Goal: Task Accomplishment & Management: Manage account settings

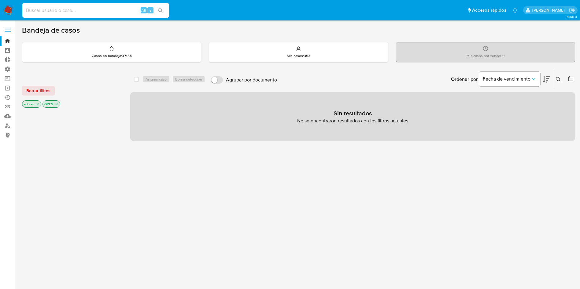
click at [83, 12] on input at bounding box center [95, 10] width 147 height 8
paste input "1350150922"
type input "1350150922"
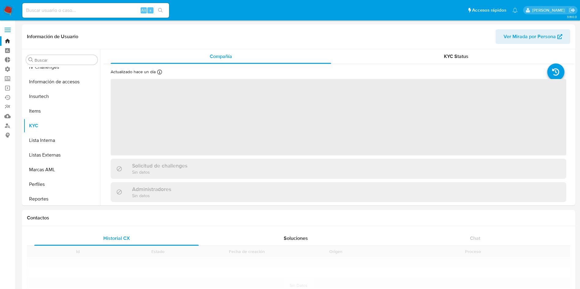
scroll to position [273, 0]
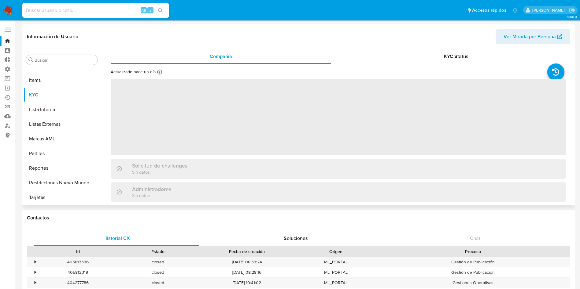
select select "10"
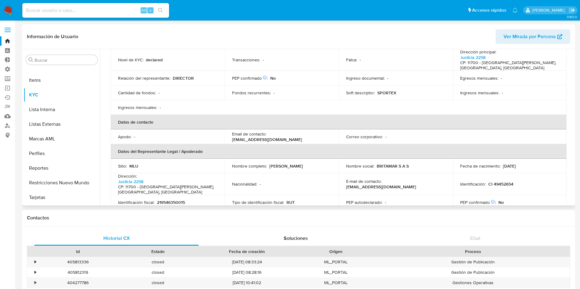
scroll to position [89, 0]
drag, startPoint x: 405, startPoint y: 156, endPoint x: 375, endPoint y: 158, distance: 30.3
click at [375, 158] on td "Nombre social : BRITAMAR S A S" at bounding box center [396, 165] width 114 height 15
drag, startPoint x: 375, startPoint y: 158, endPoint x: 426, endPoint y: 164, distance: 51.4
click at [426, 164] on td "Nombre social : BRITAMAR S A S" at bounding box center [396, 165] width 114 height 15
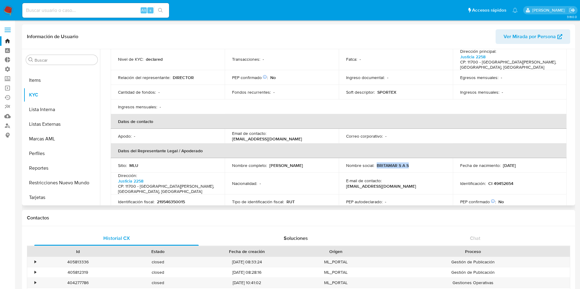
copy p "BRITAMAR S A S"
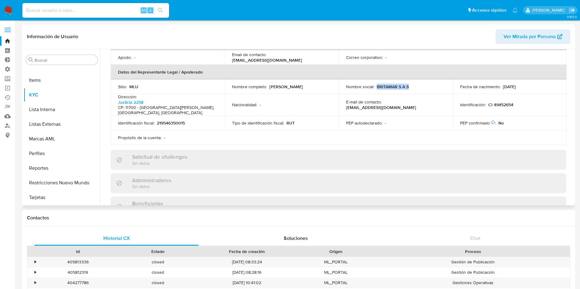
scroll to position [0, 0]
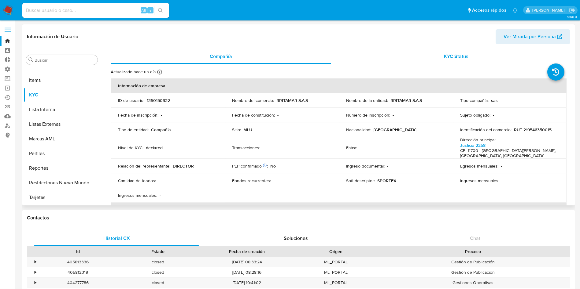
click at [455, 50] on div "KYC Status" at bounding box center [456, 56] width 220 height 15
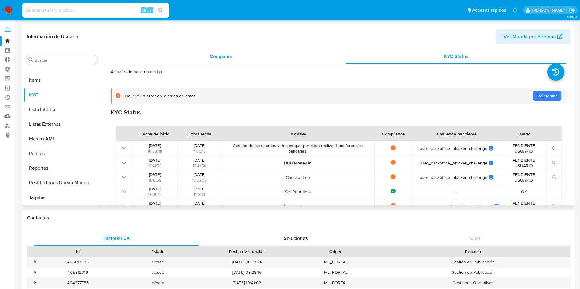
click at [230, 52] on div "Compañía" at bounding box center [221, 56] width 220 height 15
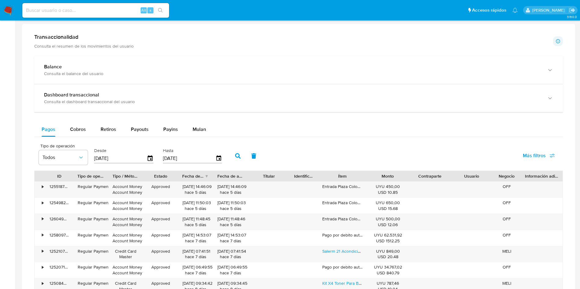
scroll to position [291, 0]
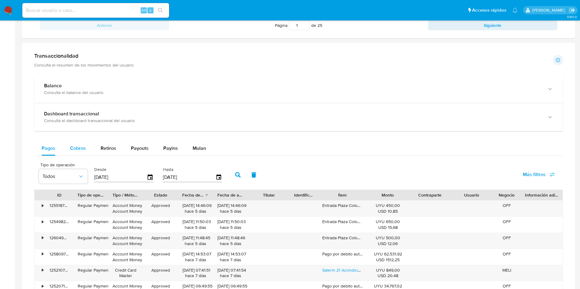
click at [72, 148] on span "Cobros" at bounding box center [78, 148] width 16 height 7
select select "10"
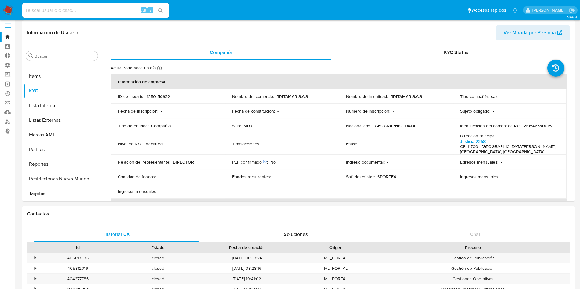
scroll to position [0, 0]
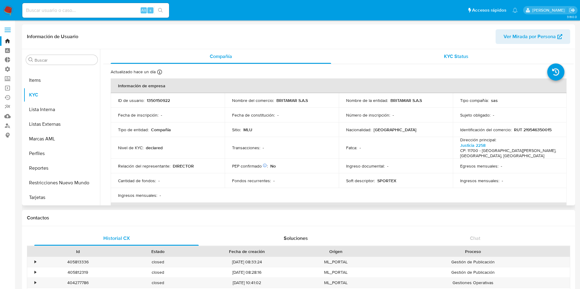
click at [401, 58] on div "KYC Status" at bounding box center [456, 56] width 220 height 15
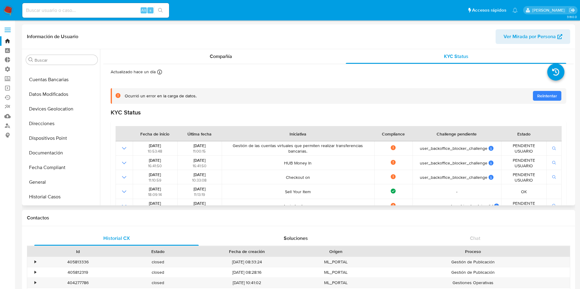
scroll to position [68, 0]
click at [53, 153] on button "Documentación" at bounding box center [59, 153] width 71 height 15
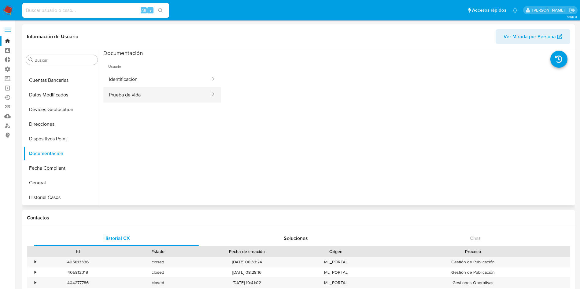
click at [141, 90] on button "Prueba de vida" at bounding box center [157, 95] width 108 height 16
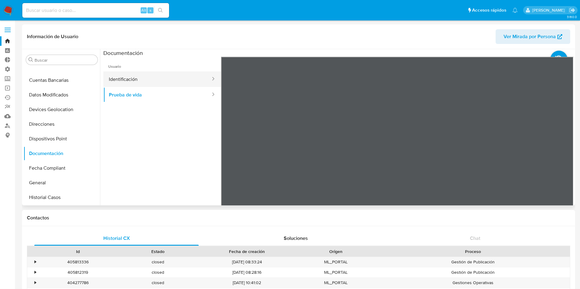
click at [169, 80] on button "Identificación" at bounding box center [157, 79] width 108 height 16
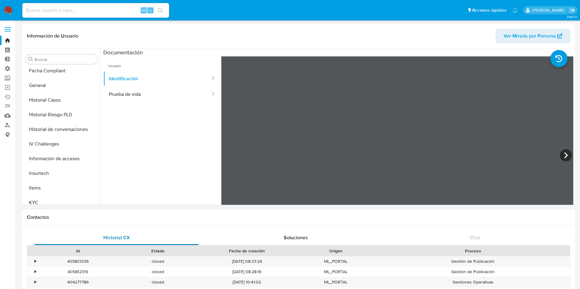
scroll to position [165, 0]
click at [45, 201] on button "KYC" at bounding box center [59, 202] width 71 height 15
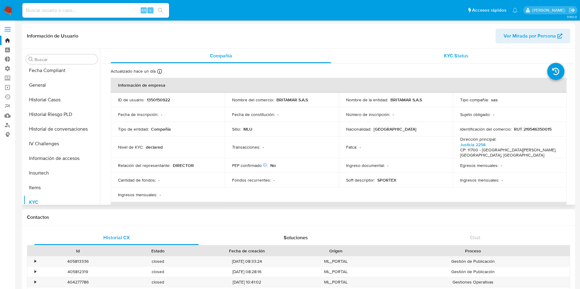
click at [454, 52] on span "KYC Status" at bounding box center [456, 55] width 24 height 7
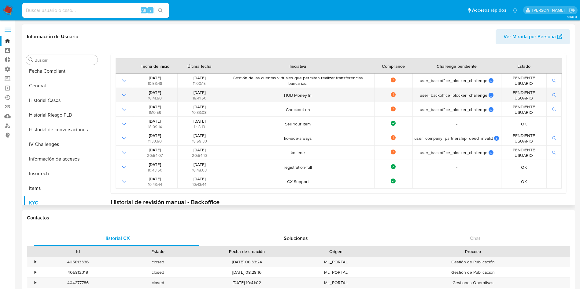
scroll to position [0, 0]
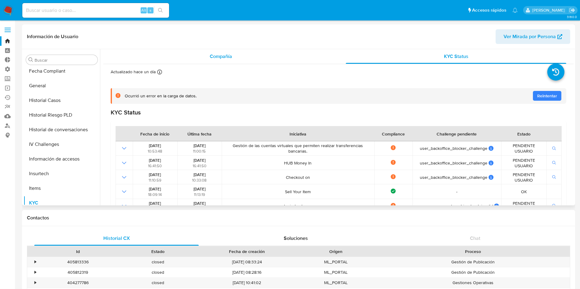
click at [194, 57] on div "Compañía" at bounding box center [221, 56] width 220 height 15
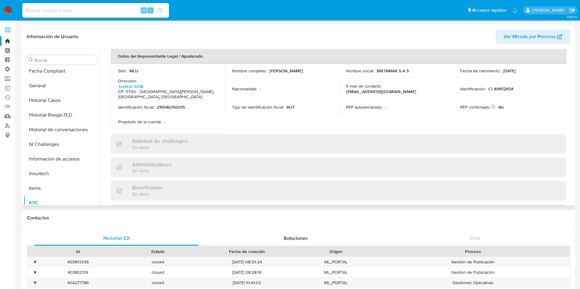
scroll to position [351, 0]
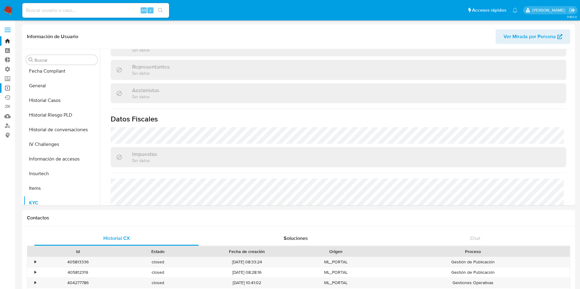
click at [8, 90] on link "Operaciones masivas" at bounding box center [36, 87] width 73 height 9
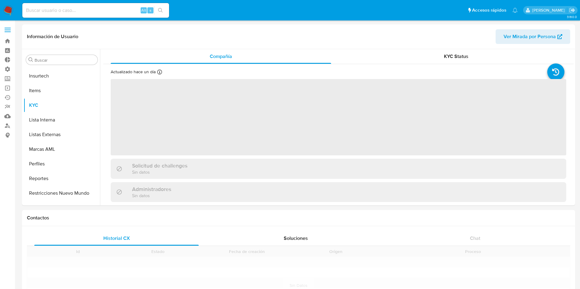
scroll to position [273, 0]
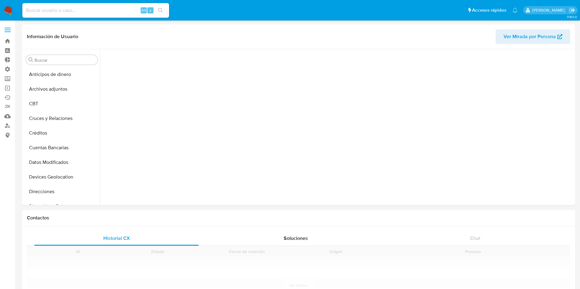
scroll to position [267, 0]
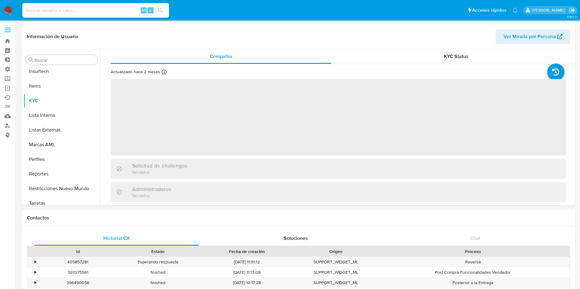
select select "10"
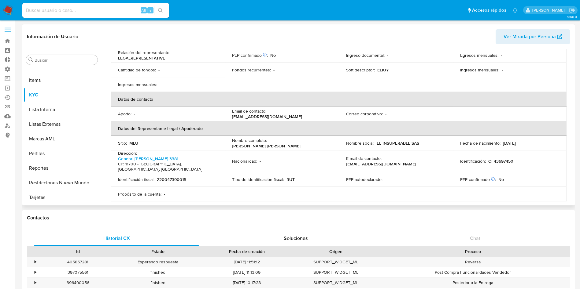
scroll to position [0, 0]
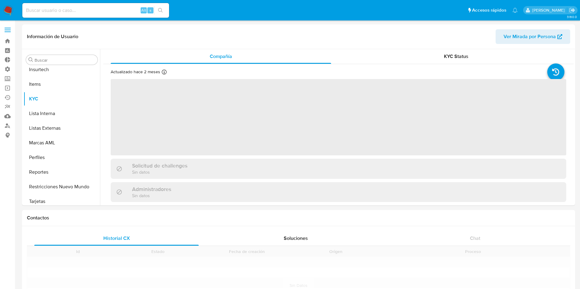
scroll to position [273, 0]
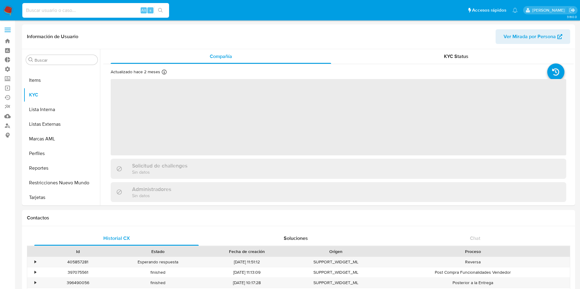
paste input "257681130"
click at [93, 13] on input at bounding box center [95, 10] width 147 height 8
type input "257681130"
select select "10"
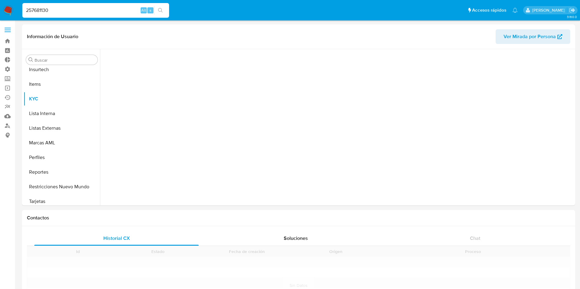
scroll to position [273, 0]
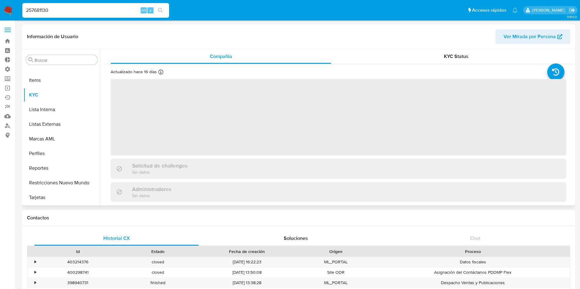
select select "10"
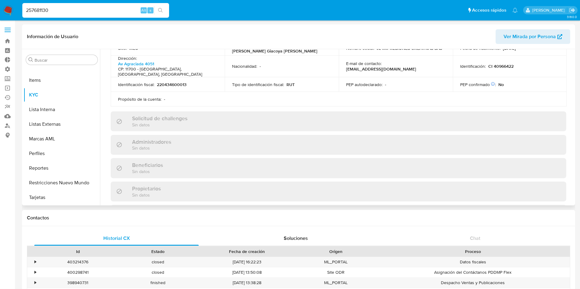
scroll to position [0, 0]
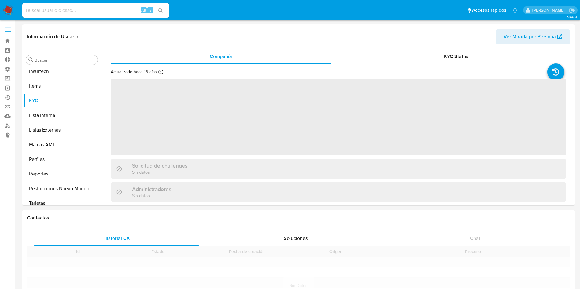
scroll to position [273, 0]
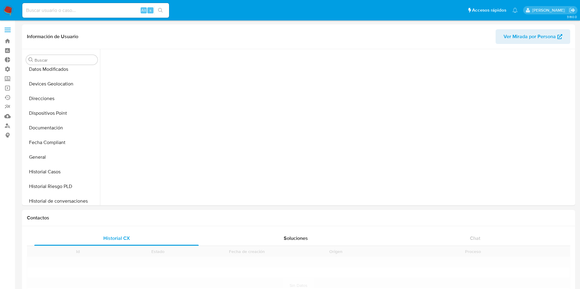
scroll to position [228, 0]
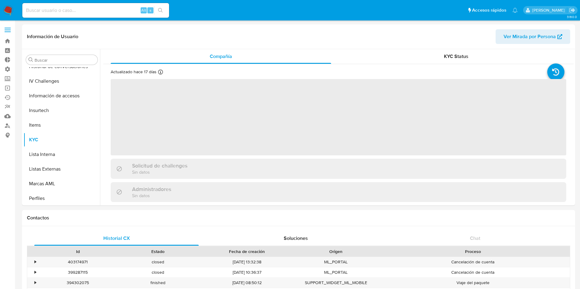
select select "10"
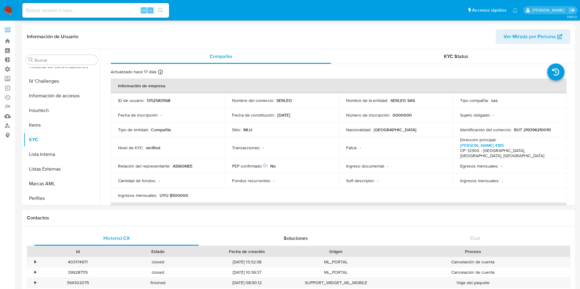
scroll to position [273, 0]
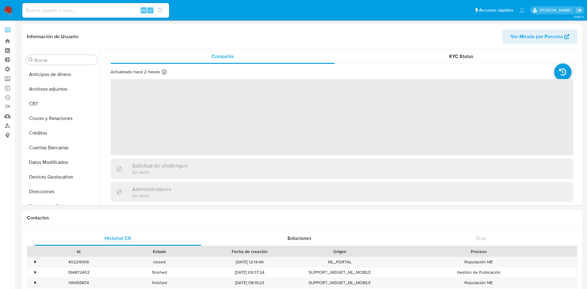
select select "10"
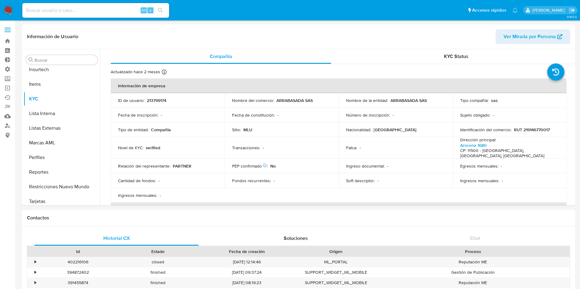
scroll to position [273, 0]
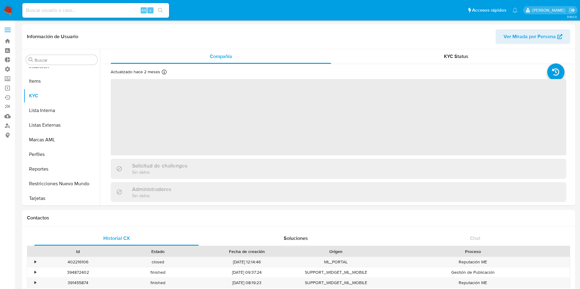
scroll to position [273, 0]
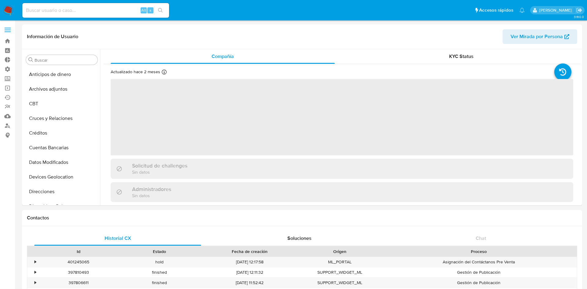
select select "10"
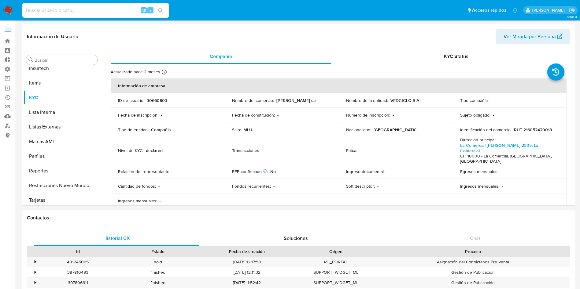
scroll to position [273, 0]
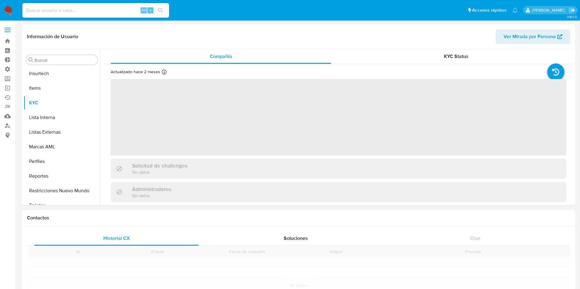
scroll to position [273, 0]
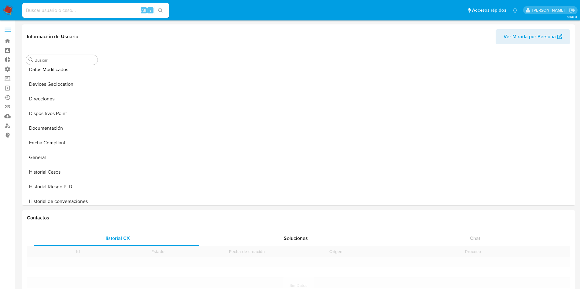
scroll to position [228, 0]
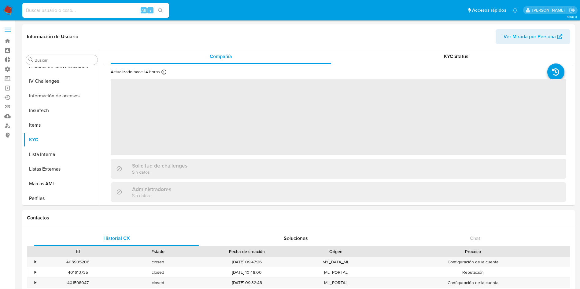
select select "10"
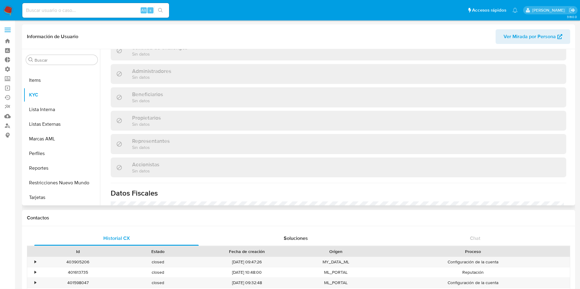
scroll to position [351, 0]
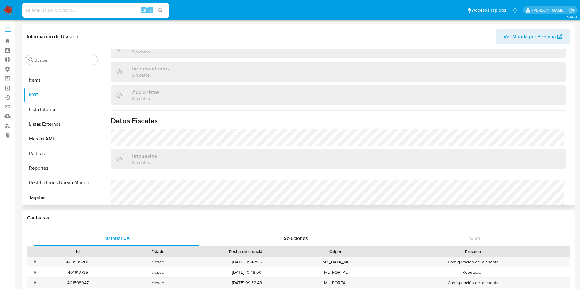
drag, startPoint x: 371, startPoint y: 104, endPoint x: 352, endPoint y: 144, distance: 44.0
click at [352, 149] on div "Impuestos Sin datos" at bounding box center [338, 159] width 455 height 20
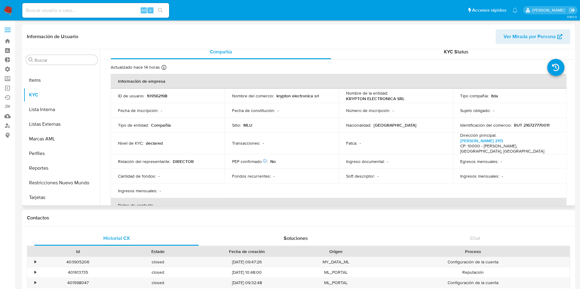
scroll to position [0, 0]
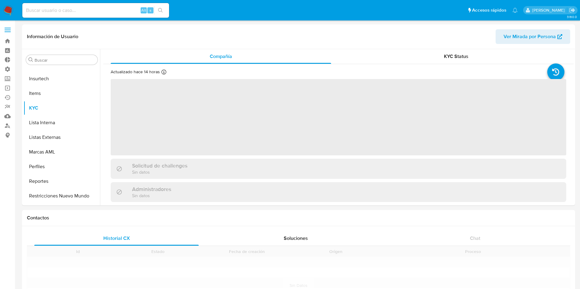
scroll to position [273, 0]
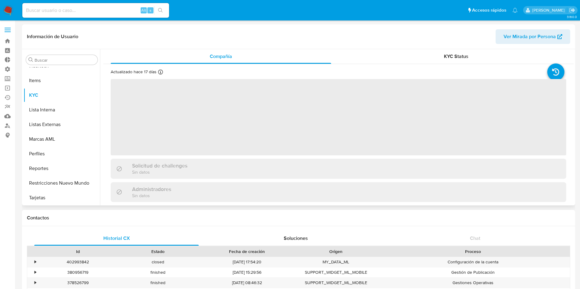
scroll to position [273, 0]
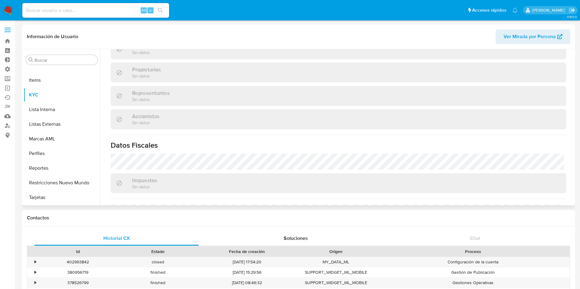
select select "10"
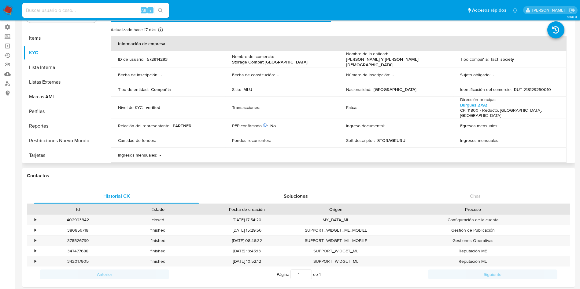
scroll to position [41, 0]
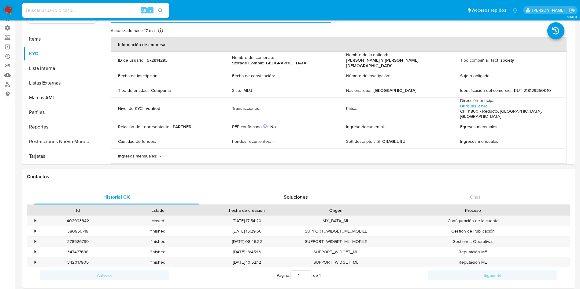
click at [81, 13] on input at bounding box center [95, 10] width 147 height 8
paste input "1103097586"
type input "1103097586"
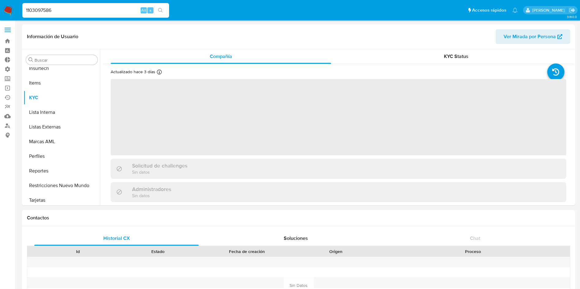
scroll to position [273, 0]
select select "10"
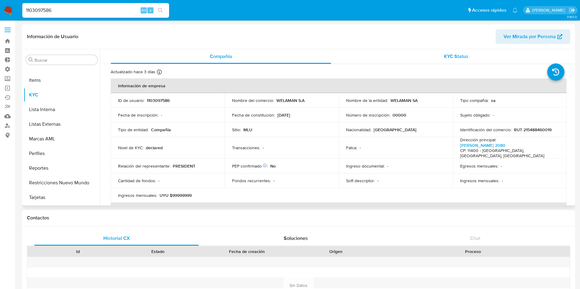
click at [409, 51] on div "KYC Status" at bounding box center [456, 56] width 220 height 15
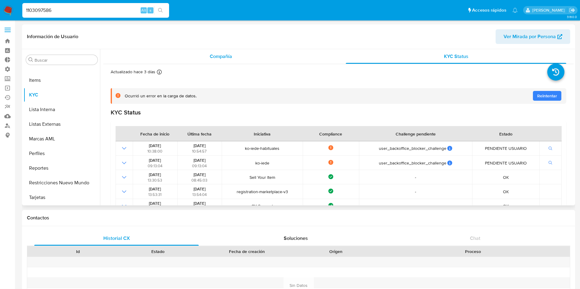
click at [239, 55] on div "Compañía" at bounding box center [221, 56] width 220 height 15
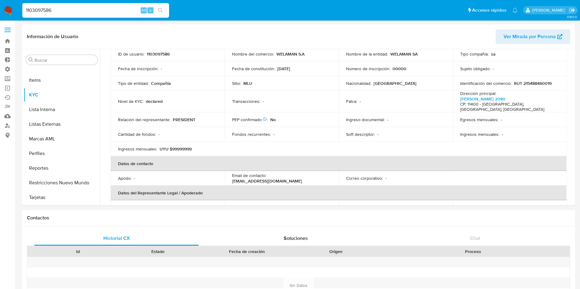
scroll to position [0, 0]
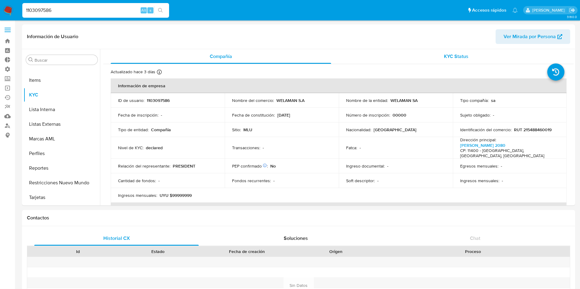
click at [461, 54] on span "KYC Status" at bounding box center [456, 56] width 24 height 7
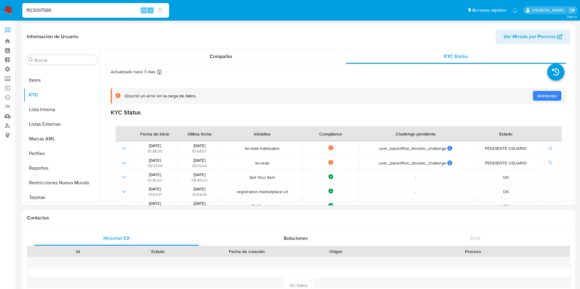
scroll to position [1, 0]
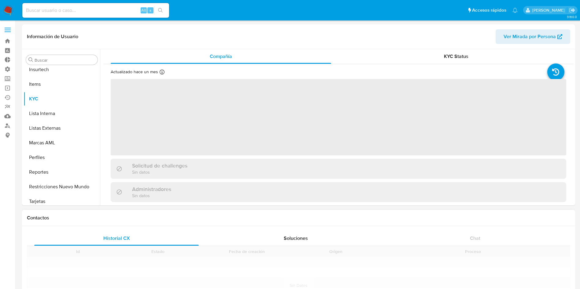
scroll to position [273, 0]
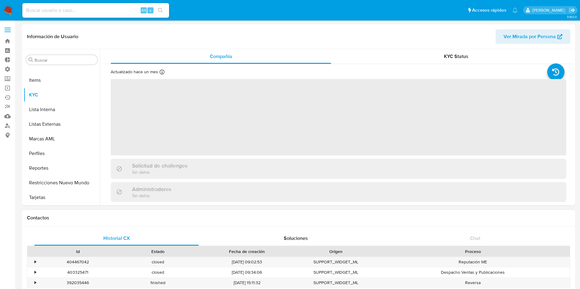
select select "10"
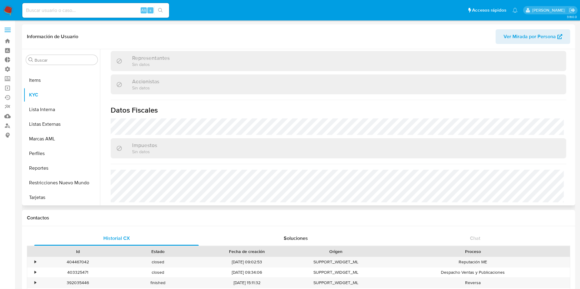
scroll to position [0, 0]
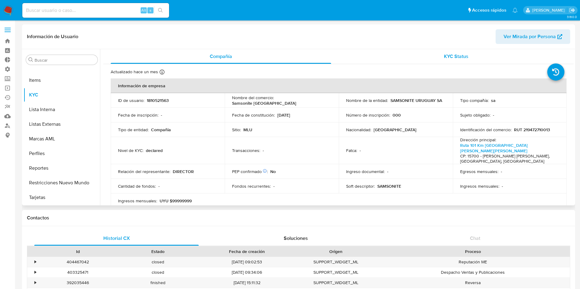
click at [454, 49] on div "KYC Status" at bounding box center [456, 56] width 220 height 15
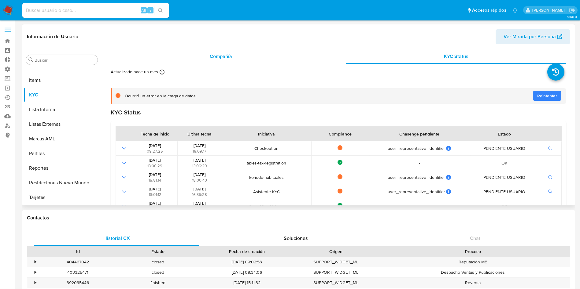
click at [263, 58] on div "Compañía" at bounding box center [221, 56] width 220 height 15
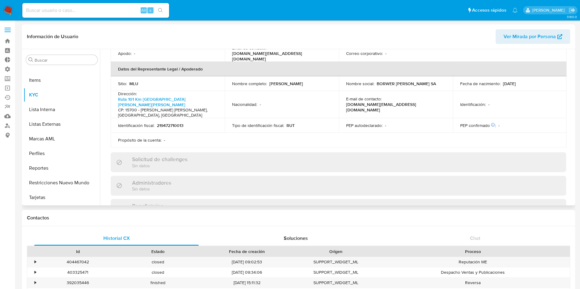
scroll to position [178, 0]
click at [506, 113] on td "Identificación : -" at bounding box center [510, 104] width 114 height 27
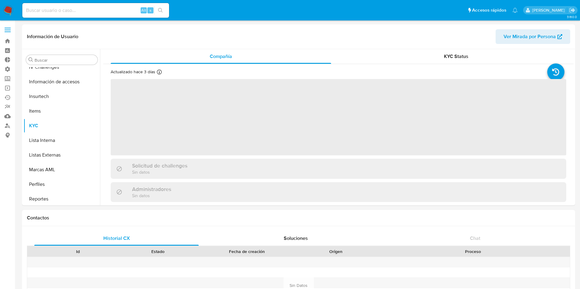
scroll to position [273, 0]
select select "10"
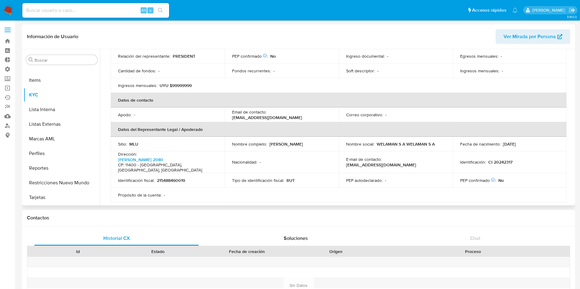
scroll to position [0, 0]
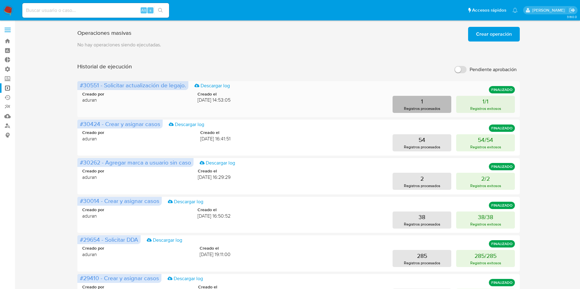
click at [440, 111] on p "Registros procesados" at bounding box center [422, 109] width 36 height 6
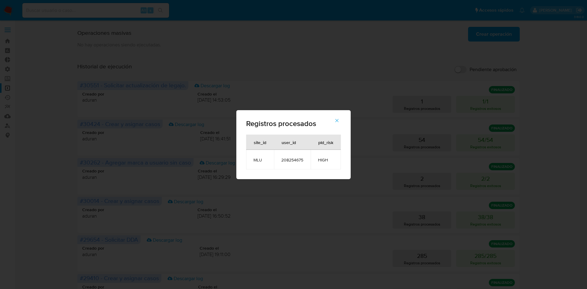
click at [293, 162] on span "208254675" at bounding box center [292, 159] width 22 height 5
click at [342, 118] on button "button" at bounding box center [336, 120] width 21 height 15
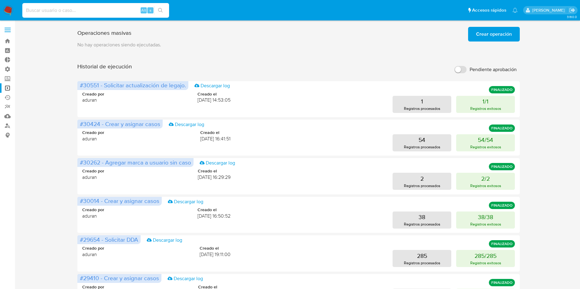
drag, startPoint x: 92, startPoint y: 14, endPoint x: 94, endPoint y: 11, distance: 4.0
click at [94, 11] on input at bounding box center [95, 10] width 147 height 8
paste input "404569381"
type input "404569381"
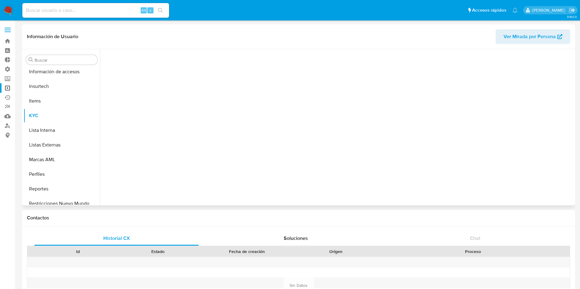
scroll to position [273, 0]
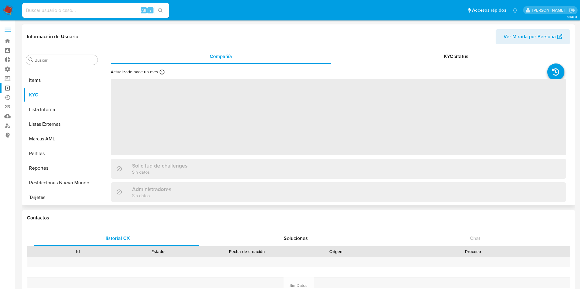
select select "10"
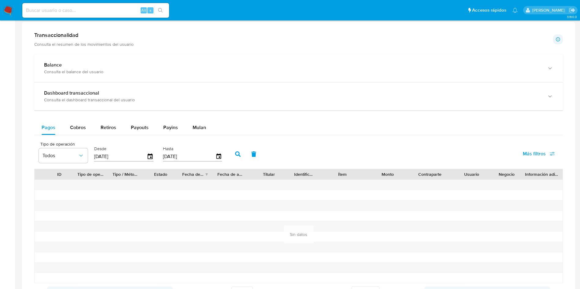
scroll to position [311, 0]
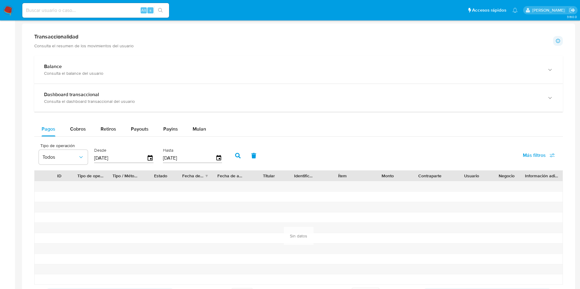
click at [10, 11] on img at bounding box center [8, 10] width 10 height 10
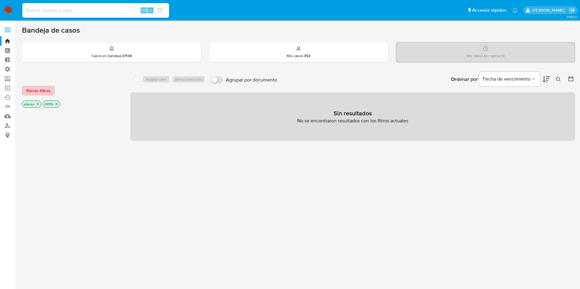
click at [27, 93] on span "Borrar filtros" at bounding box center [38, 90] width 24 height 9
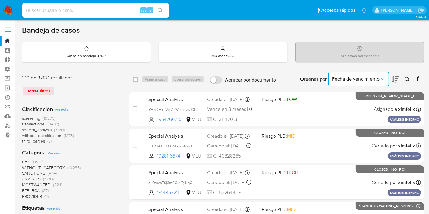
click at [384, 79] on icon "Ordenar por" at bounding box center [383, 79] width 6 height 6
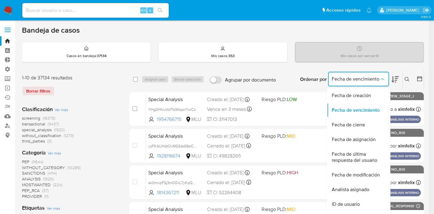
click at [83, 112] on div "Clasificación Ver más screening (16375) transactional (9437) special_analysis (…" at bounding box center [71, 125] width 98 height 39
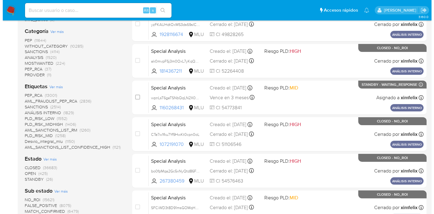
scroll to position [203, 0]
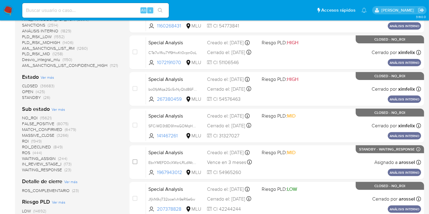
click at [46, 79] on span "Ver más" at bounding box center [47, 77] width 13 height 5
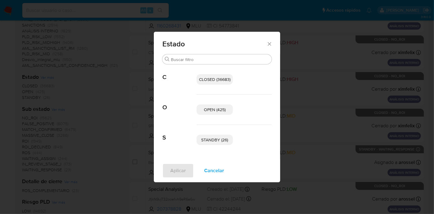
click at [225, 131] on div "STANDBY (26)" at bounding box center [234, 140] width 75 height 30
drag, startPoint x: 221, startPoint y: 141, endPoint x: 223, endPoint y: 114, distance: 27.0
click at [220, 141] on span "STANDBY (26)" at bounding box center [215, 140] width 27 height 6
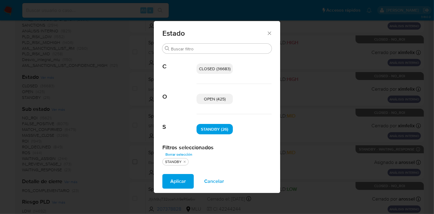
click at [218, 101] on span "OPEN (425)" at bounding box center [215, 99] width 22 height 6
click at [180, 182] on span "Aplicar" at bounding box center [178, 181] width 16 height 13
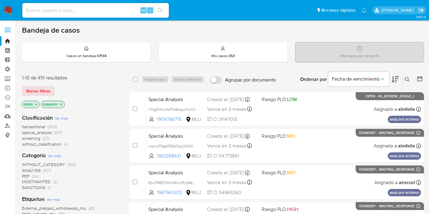
click at [63, 119] on span "Ver más" at bounding box center [61, 117] width 13 height 5
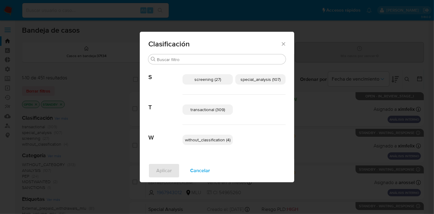
click at [221, 140] on span "without_classification (4)" at bounding box center [208, 140] width 46 height 6
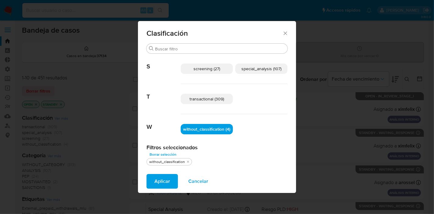
click at [219, 129] on span "without_classification (4)" at bounding box center [206, 129] width 47 height 6
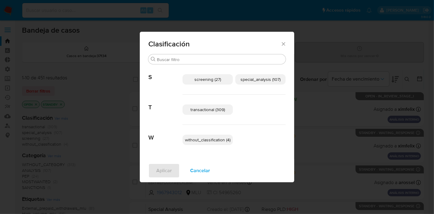
click at [260, 82] on span "special_analysis (107)" at bounding box center [261, 79] width 40 height 6
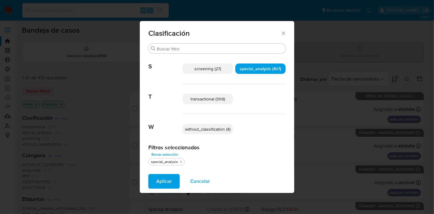
click at [221, 99] on span "transactional (309)" at bounding box center [208, 99] width 35 height 6
click at [154, 182] on button "Aplicar" at bounding box center [163, 181] width 31 height 15
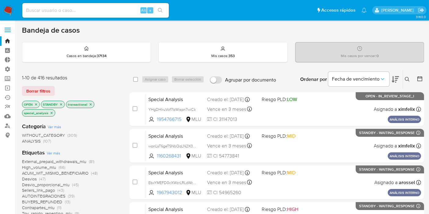
click at [400, 79] on div "Ordenar por Fecha de vencimiento" at bounding box center [349, 79] width 108 height 19
click at [398, 79] on icon at bounding box center [395, 79] width 7 height 7
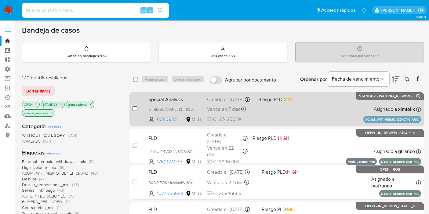
click at [134, 107] on input "checkbox" at bounding box center [135, 108] width 5 height 5
checkbox input "true"
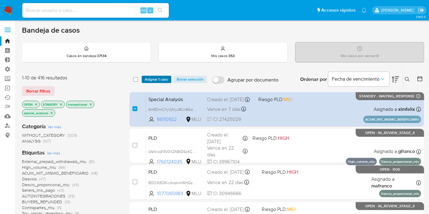
click at [157, 76] on span "Asignar 1 caso" at bounding box center [157, 79] width 24 height 6
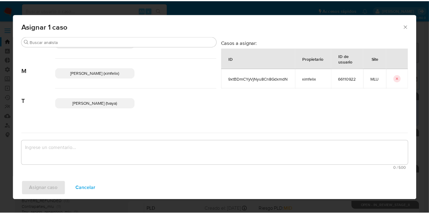
scroll to position [118, 0]
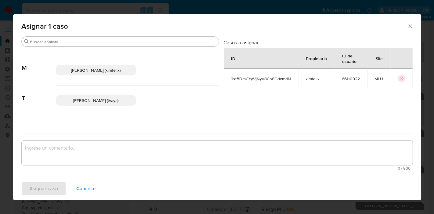
click at [98, 67] on span "Maria Ximena Felix (ximfelix)" at bounding box center [95, 70] width 49 height 6
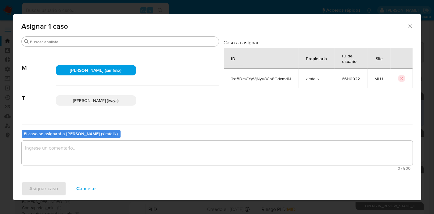
click at [88, 137] on div "El caso se asignará a Maria Ximena Felix (ximfelix)" at bounding box center [71, 134] width 99 height 9
click at [86, 149] on textarea "assign-modal" at bounding box center [217, 153] width 391 height 24
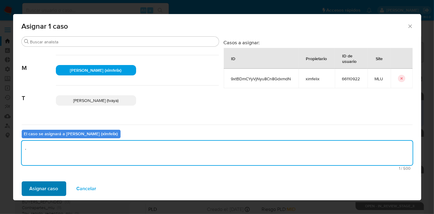
type textarea "."
click at [51, 189] on span "Asignar caso" at bounding box center [44, 188] width 29 height 13
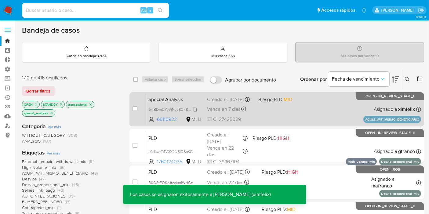
click at [195, 112] on span "9xtBDmCYyVjNyu8Cn8GdxmdN" at bounding box center [175, 109] width 54 height 7
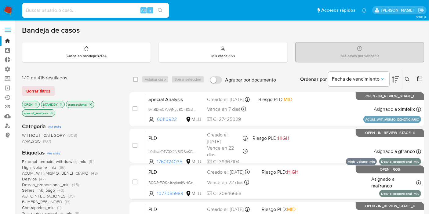
click at [89, 9] on input at bounding box center [95, 10] width 147 height 8
paste input "1163711898"
type input "1163711898"
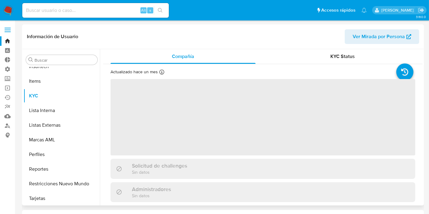
scroll to position [273, 0]
click at [331, 55] on span "KYC Status" at bounding box center [343, 56] width 24 height 7
select select "10"
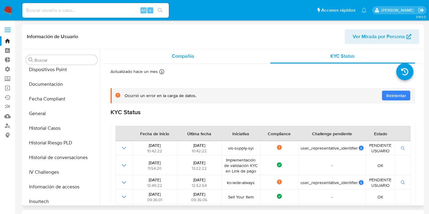
scroll to position [0, 0]
click at [162, 60] on div "Compañía" at bounding box center [183, 56] width 145 height 15
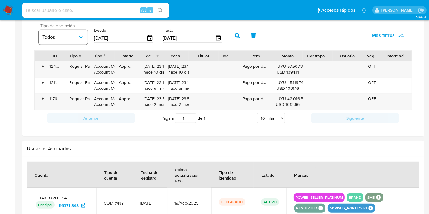
scroll to position [386, 0]
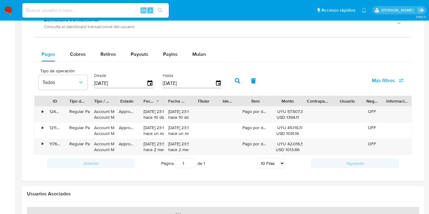
click at [75, 61] on div "Pagos Cobros Retiros Payouts Payins Mulan Tipo de operación Todos Desde 21/06/2…" at bounding box center [223, 109] width 378 height 124
click at [76, 56] on span "Cobros" at bounding box center [78, 54] width 16 height 7
select select "10"
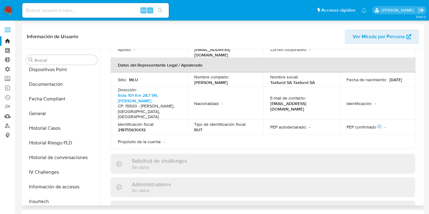
scroll to position [186, 0]
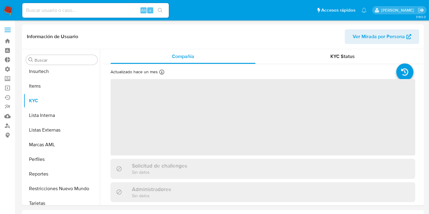
scroll to position [273, 0]
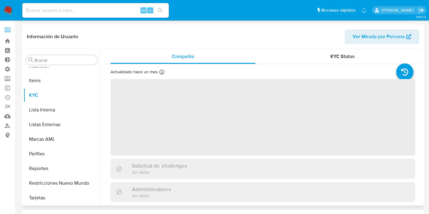
select select "10"
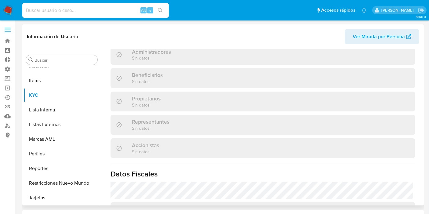
scroll to position [390, 0]
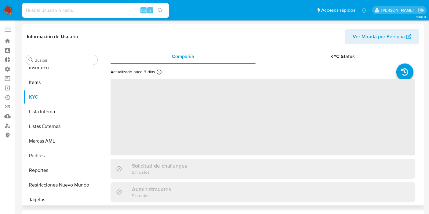
scroll to position [273, 0]
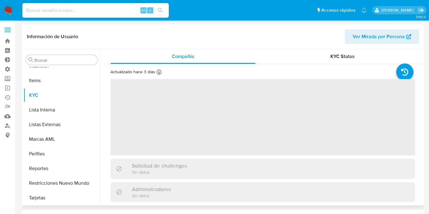
select select "10"
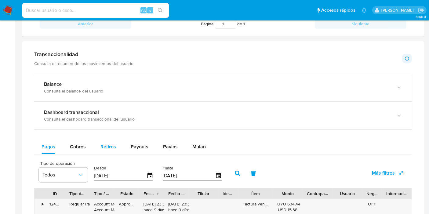
scroll to position [309, 0]
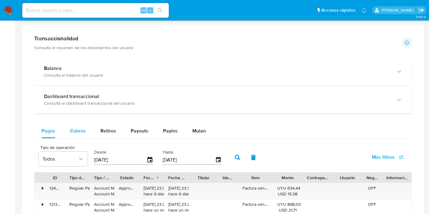
click at [80, 135] on div "Cobros" at bounding box center [78, 131] width 16 height 15
select select "10"
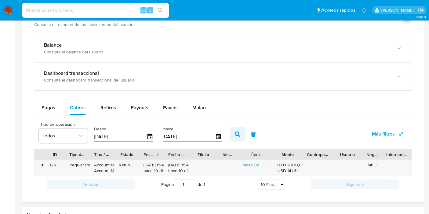
scroll to position [343, 0]
